Goal: Check status: Check status

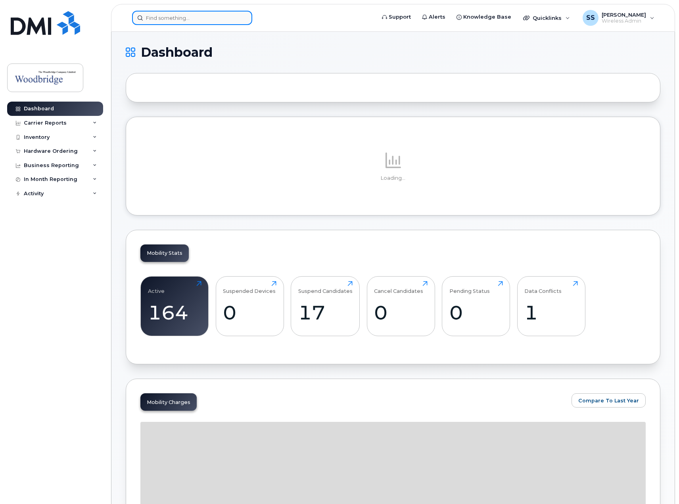
click at [195, 17] on input at bounding box center [192, 18] width 120 height 14
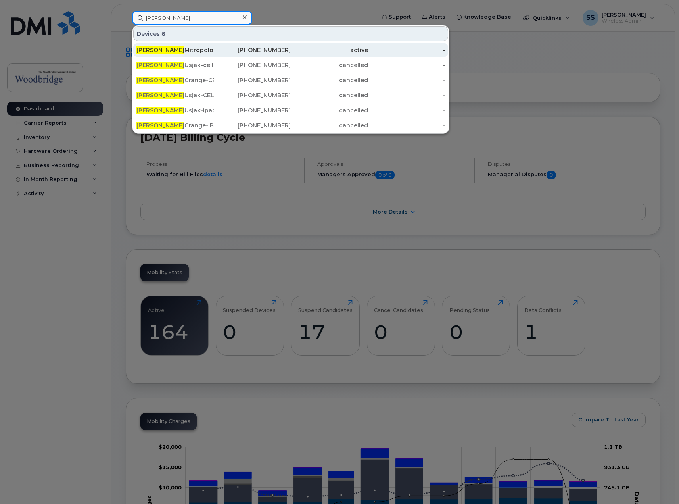
type input "john"
click at [193, 48] on div "John Mitropolous-cell" at bounding box center [174, 50] width 77 height 8
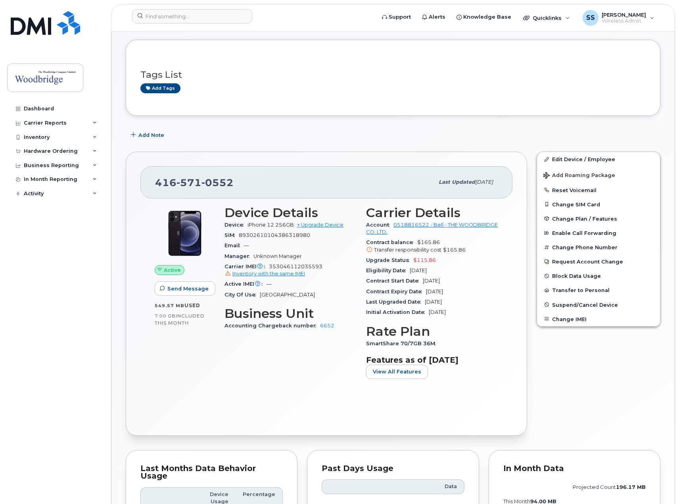
scroll to position [79, 0]
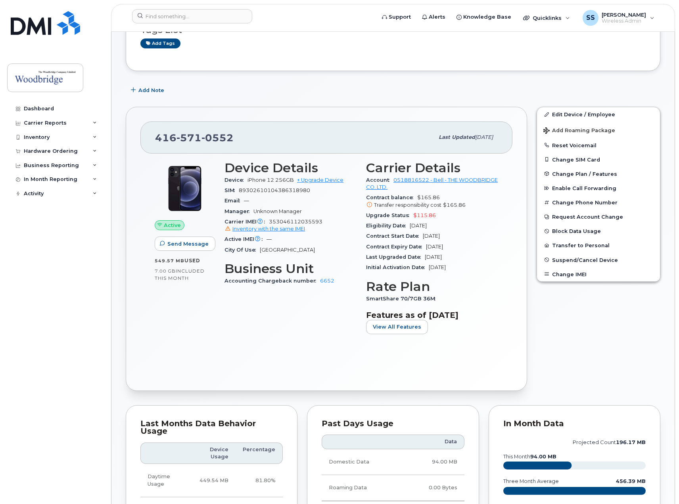
drag, startPoint x: 464, startPoint y: 247, endPoint x: 447, endPoint y: 265, distance: 24.7
click at [447, 265] on section "Carrier Details Account 0518816522 - Bell - THE WOODBRIDGE CO. LTD. Contract ba…" at bounding box center [432, 217] width 132 height 112
click at [467, 264] on div "Initial Activation Date Dec 17, 2015" at bounding box center [432, 267] width 132 height 10
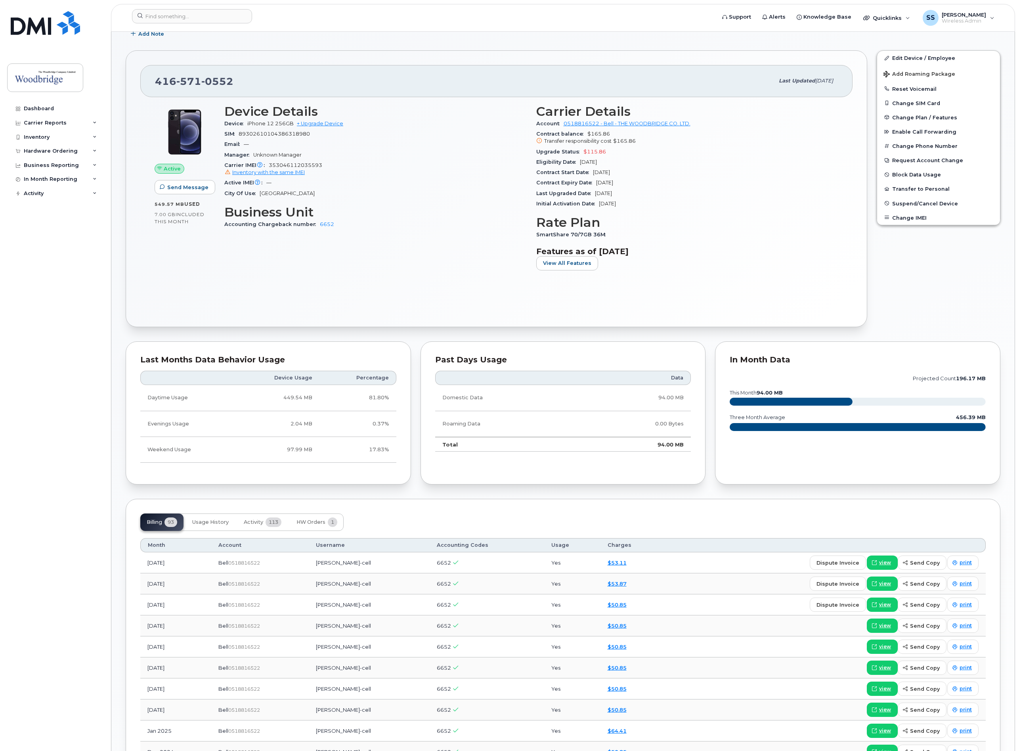
scroll to position [59, 0]
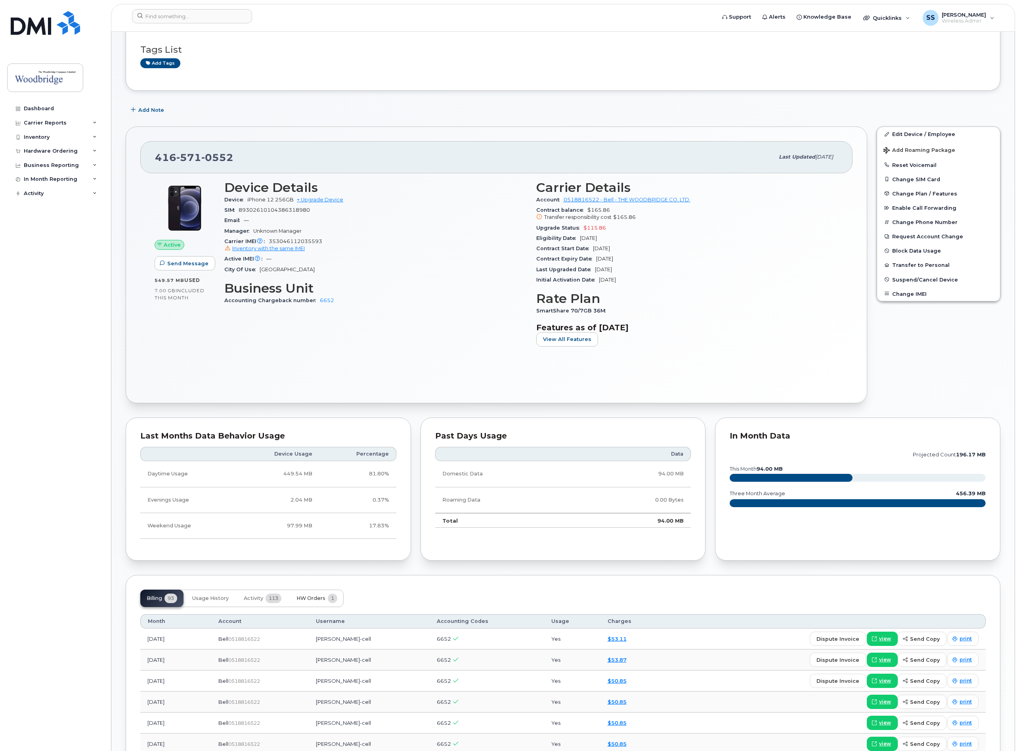
click at [316, 503] on span "HW Orders" at bounding box center [311, 598] width 29 height 6
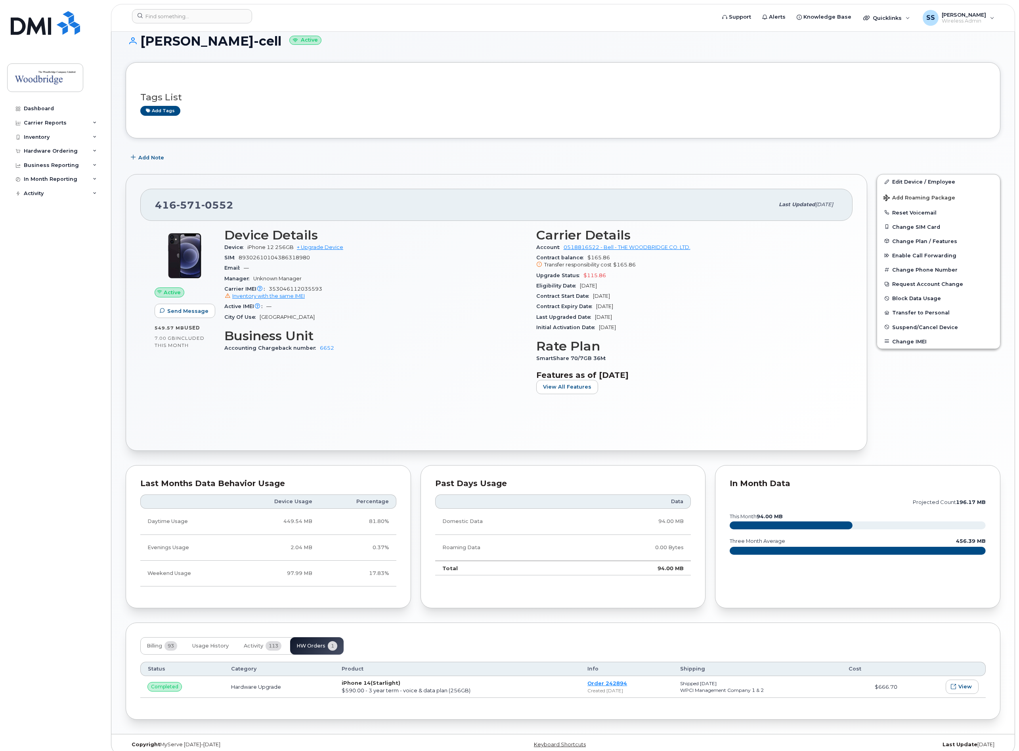
scroll to position [0, 0]
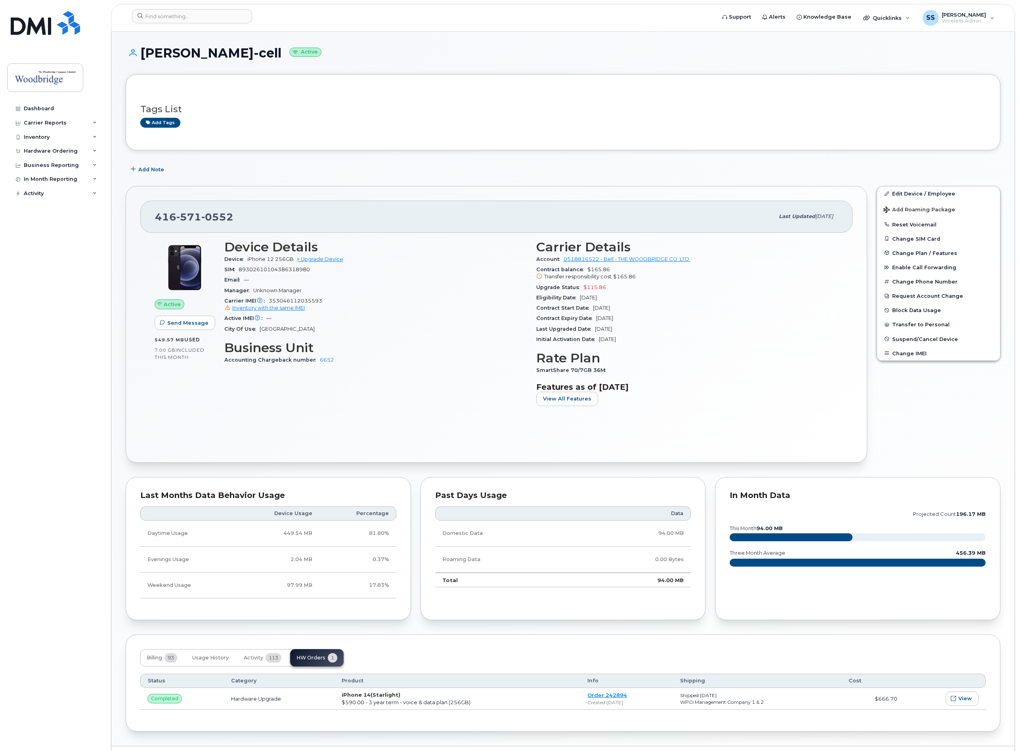
click at [200, 4] on div "Support Alerts Knowledge Base Quicklinks Suspend / Cancel Device Change SIM Car…" at bounding box center [563, 18] width 904 height 28
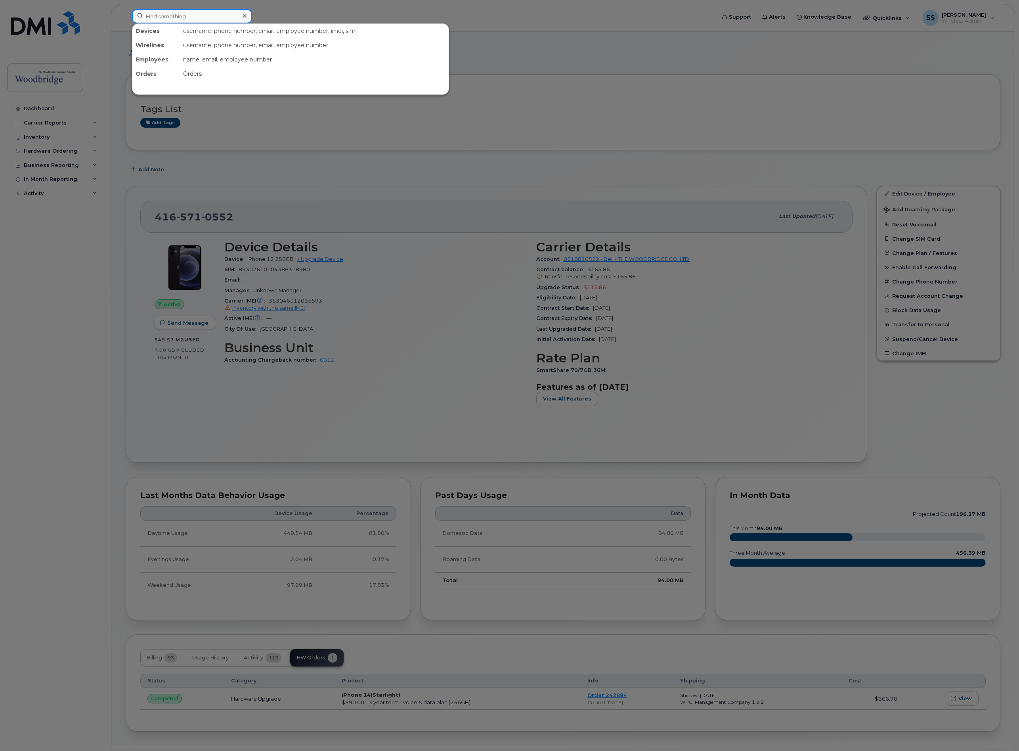
click at [173, 15] on input at bounding box center [192, 16] width 120 height 14
type input "bhawna"
click at [211, 49] on div "Bhawna Verma-cell" at bounding box center [174, 48] width 77 height 8
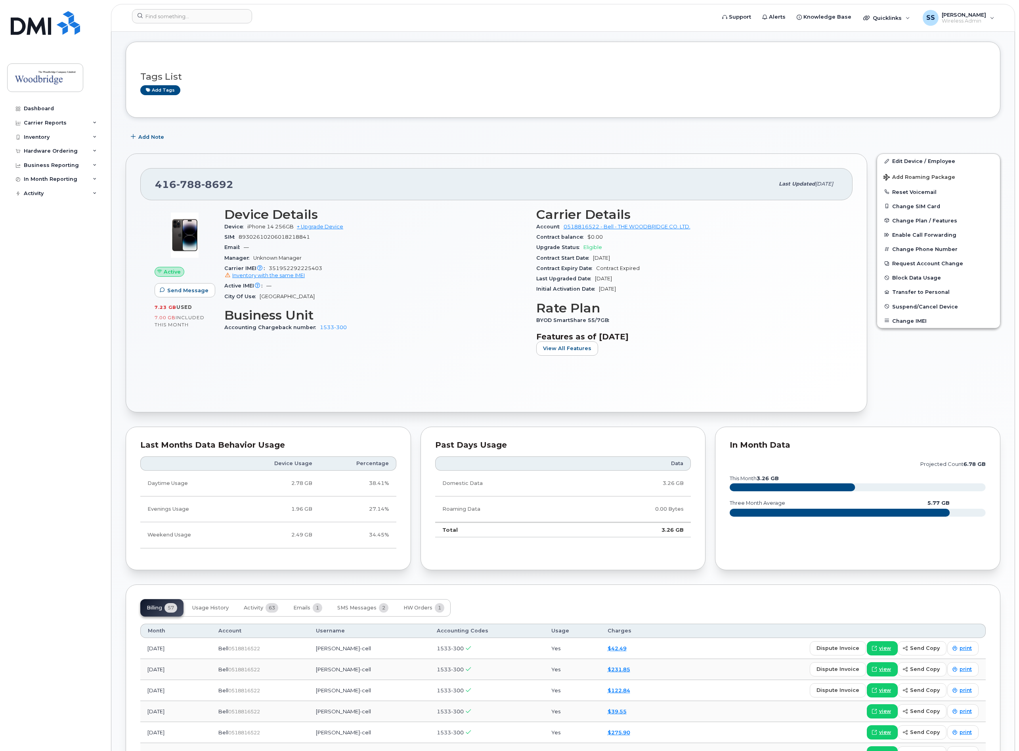
scroll to position [59, 0]
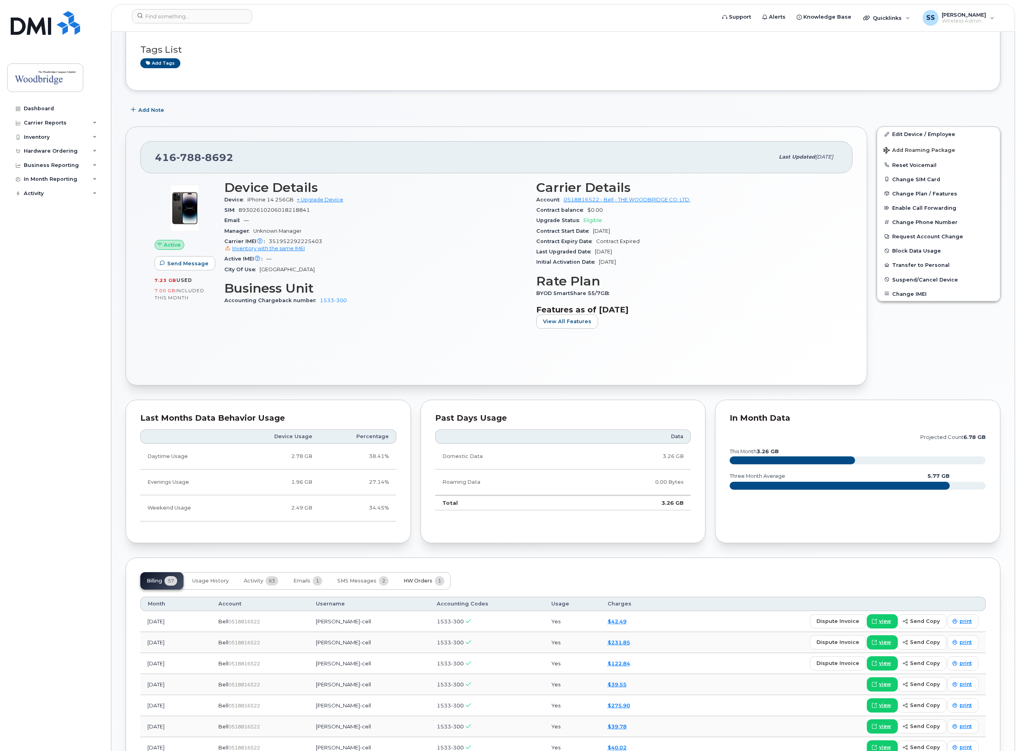
click at [417, 578] on button "HW Orders 1" at bounding box center [424, 580] width 54 height 17
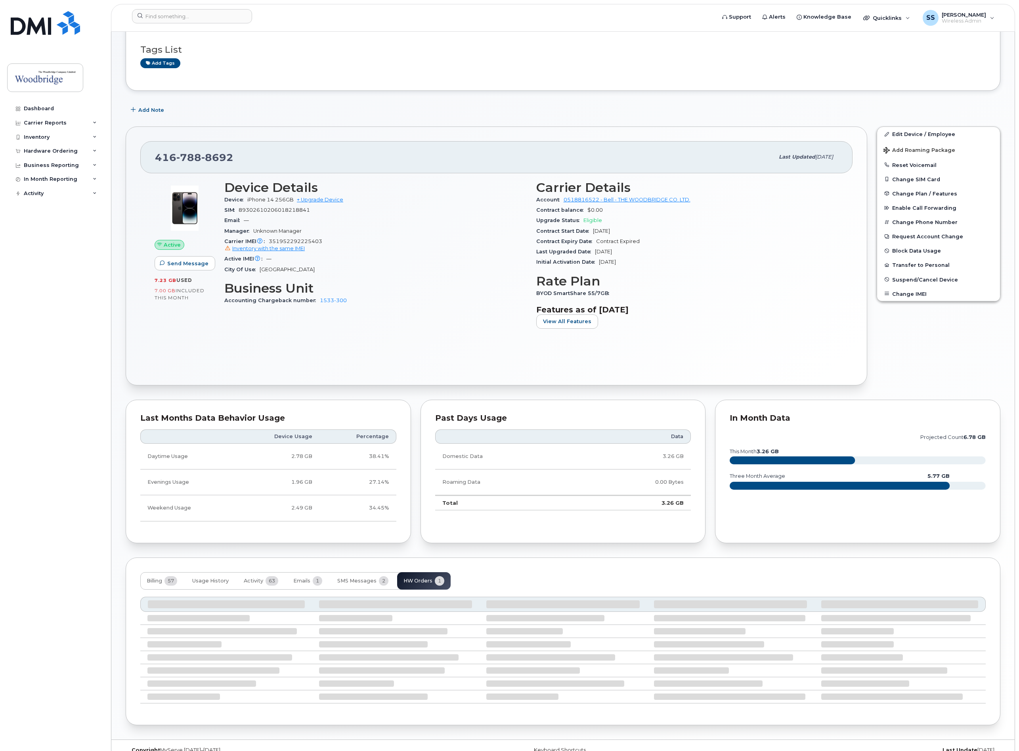
scroll to position [6, 0]
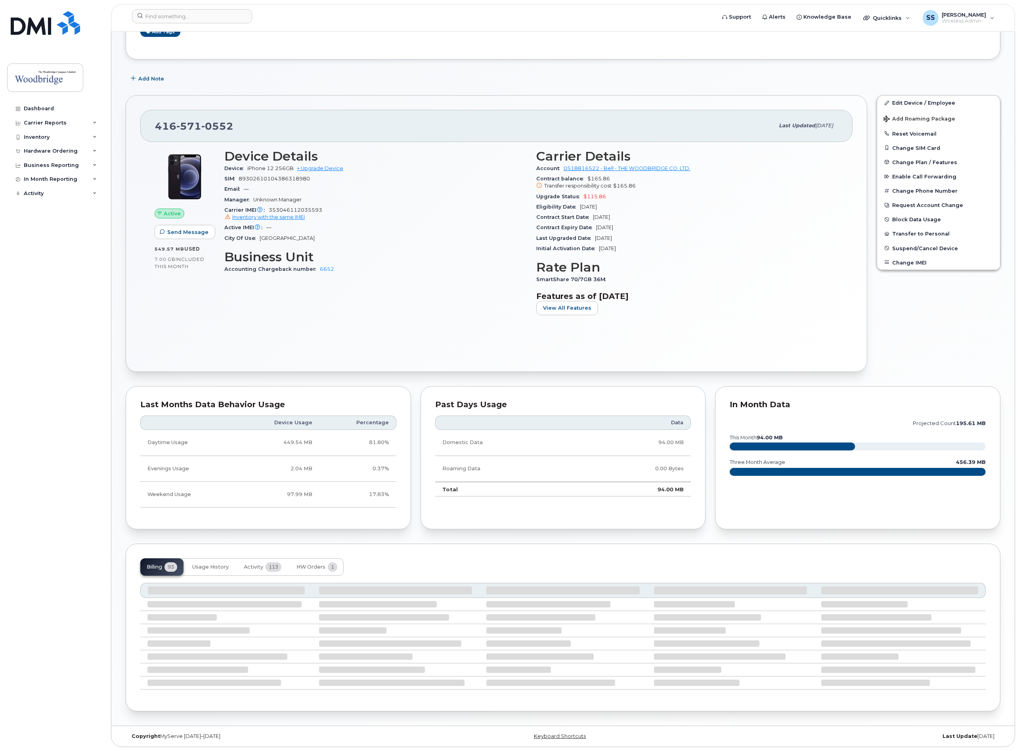
scroll to position [96, 0]
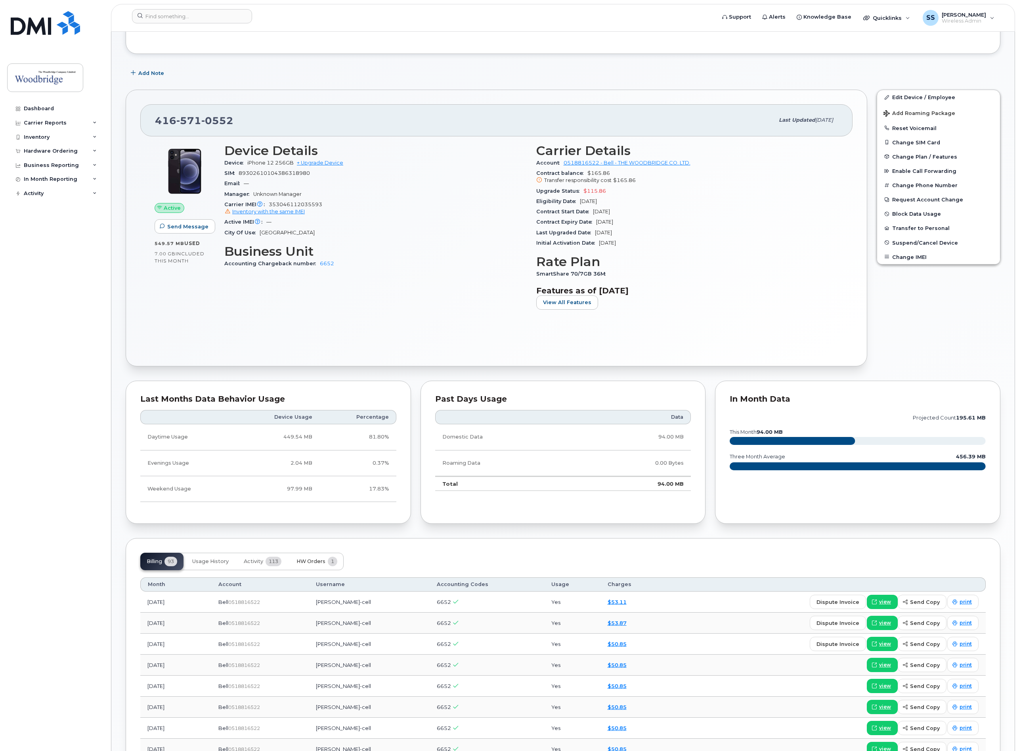
click at [318, 563] on span "HW Orders" at bounding box center [311, 561] width 29 height 6
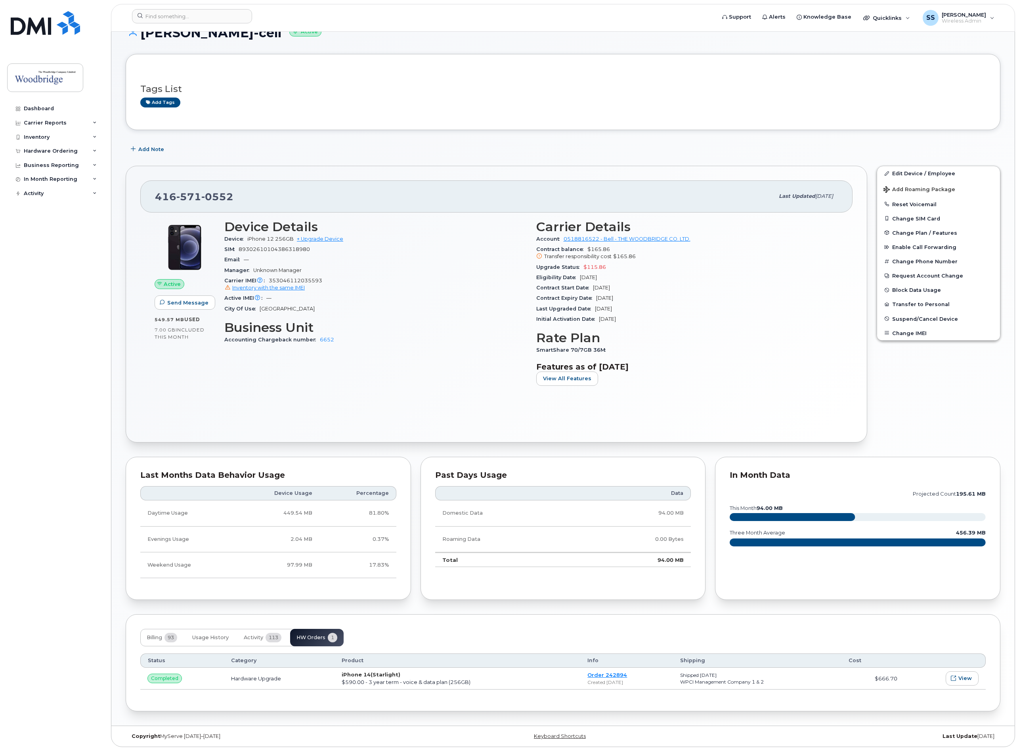
scroll to position [24, 0]
click at [590, 672] on link "Order 242894" at bounding box center [608, 675] width 40 height 6
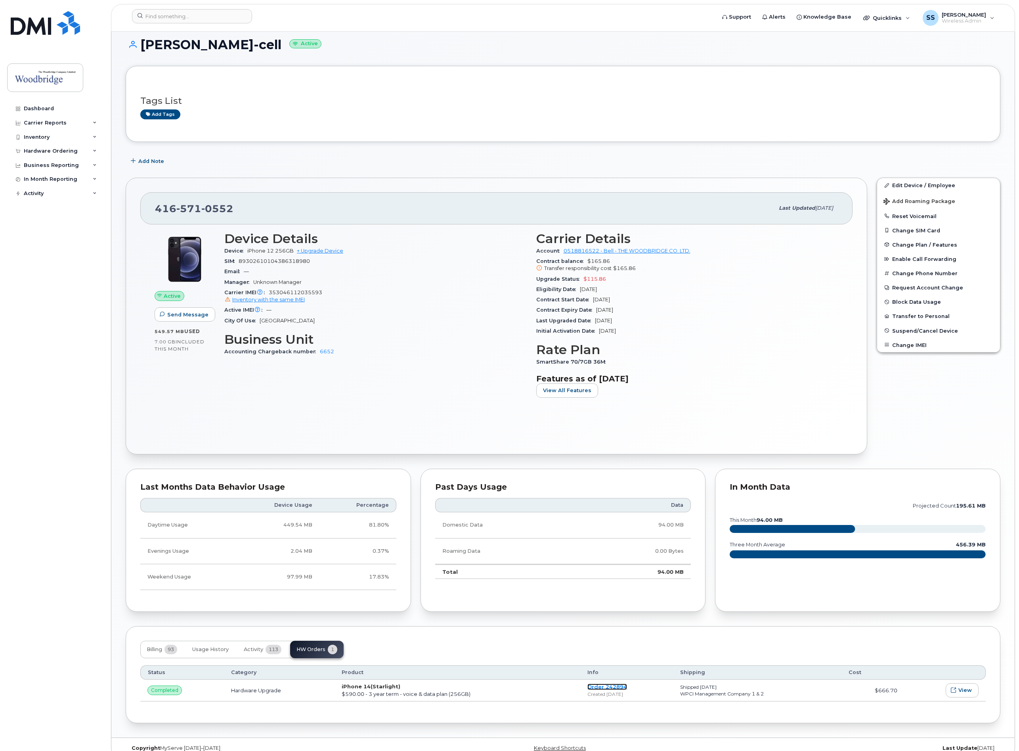
scroll to position [0, 0]
